Goal: Information Seeking & Learning: Stay updated

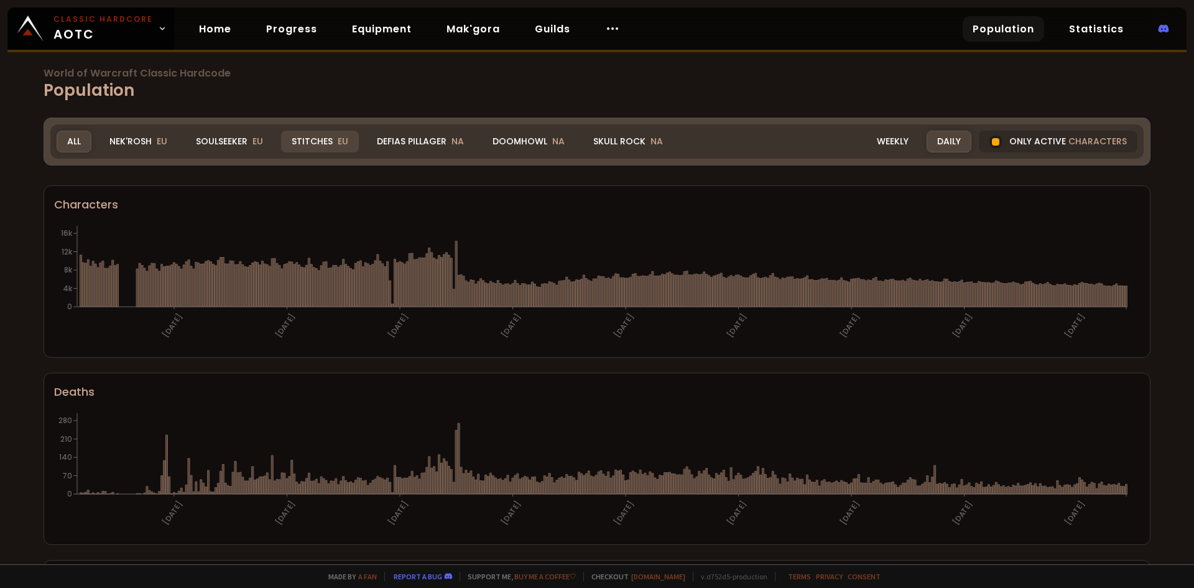
click at [321, 145] on div "Stitches EU" at bounding box center [320, 142] width 78 height 22
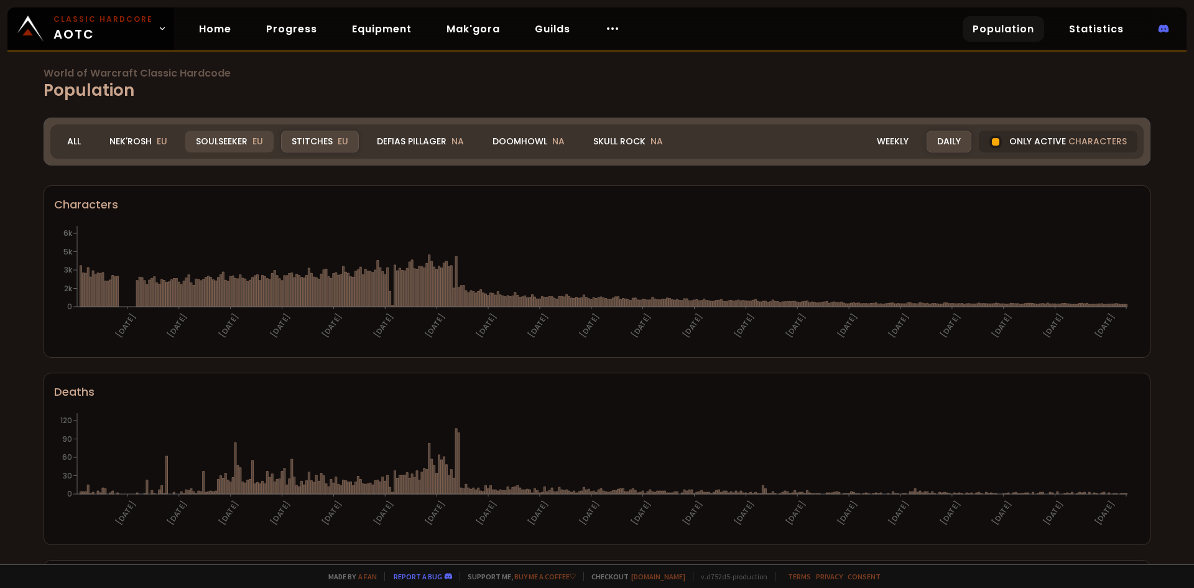
click at [236, 137] on div "Soulseeker EU" at bounding box center [229, 142] width 88 height 22
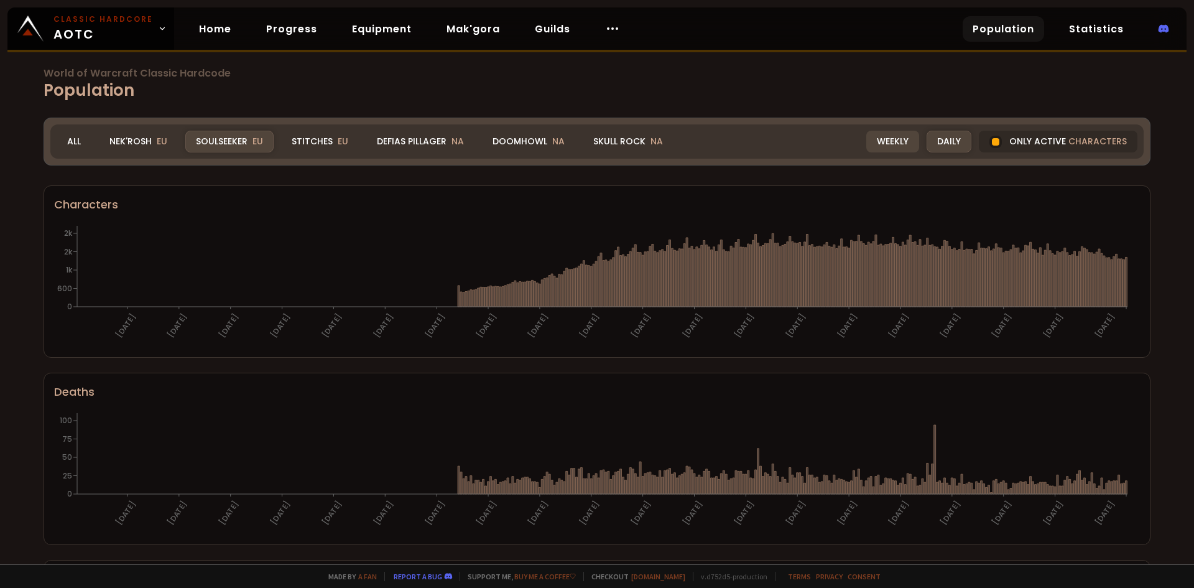
click at [899, 137] on div "Weekly" at bounding box center [893, 142] width 53 height 22
